Goal: Navigation & Orientation: Go to known website

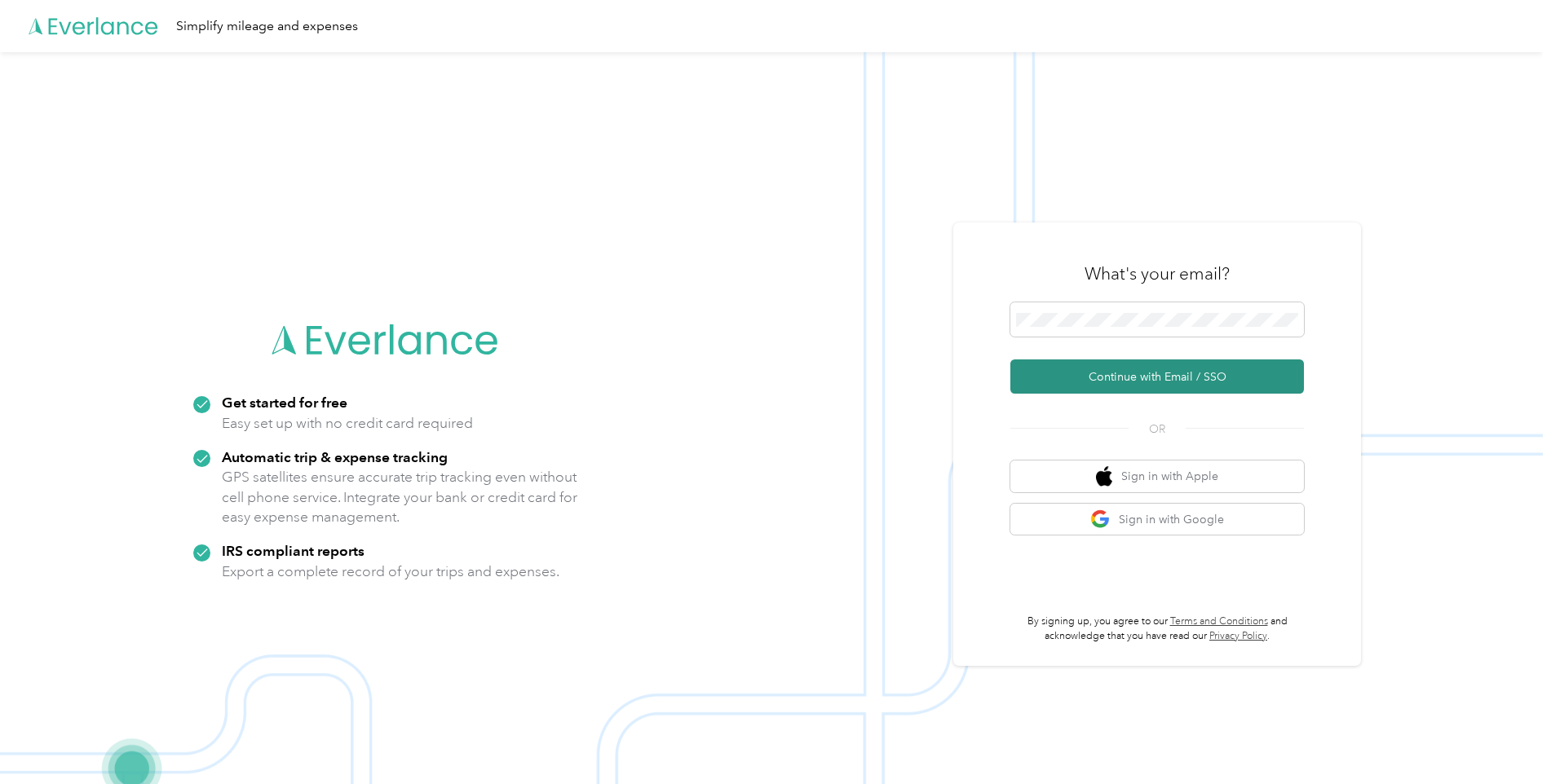
click at [1111, 381] on button "Continue with Email / SSO" at bounding box center [1157, 376] width 294 height 34
